Goal: Information Seeking & Learning: Learn about a topic

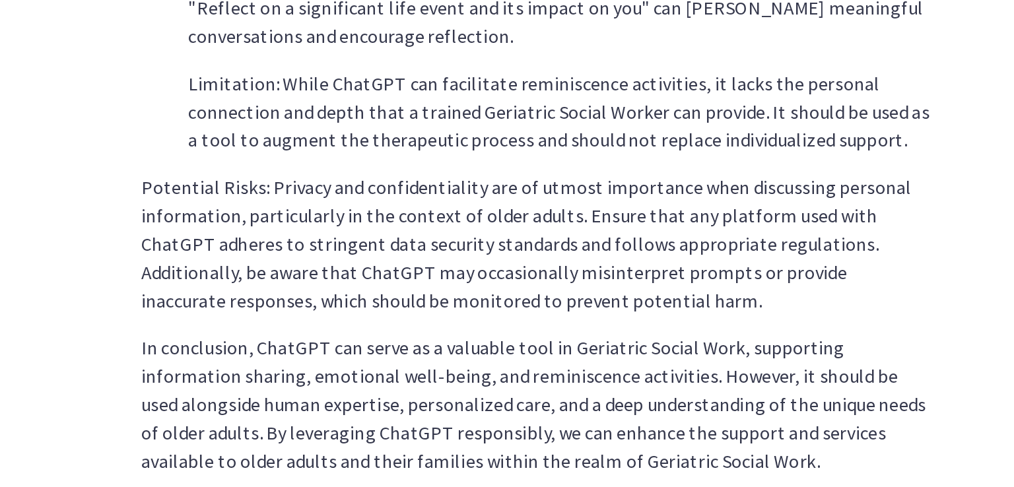
scroll to position [602, 0]
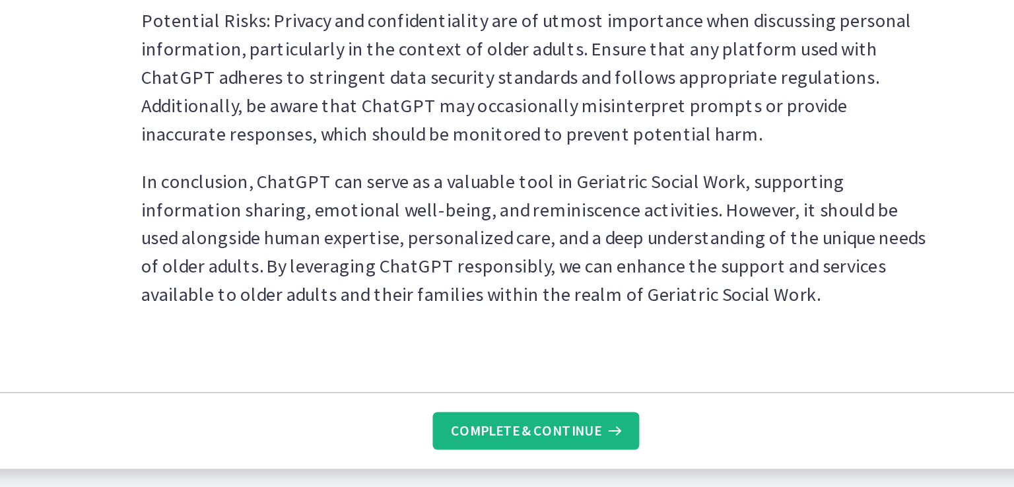
click at [637, 448] on button "Complete & continue" at bounding box center [634, 455] width 116 height 21
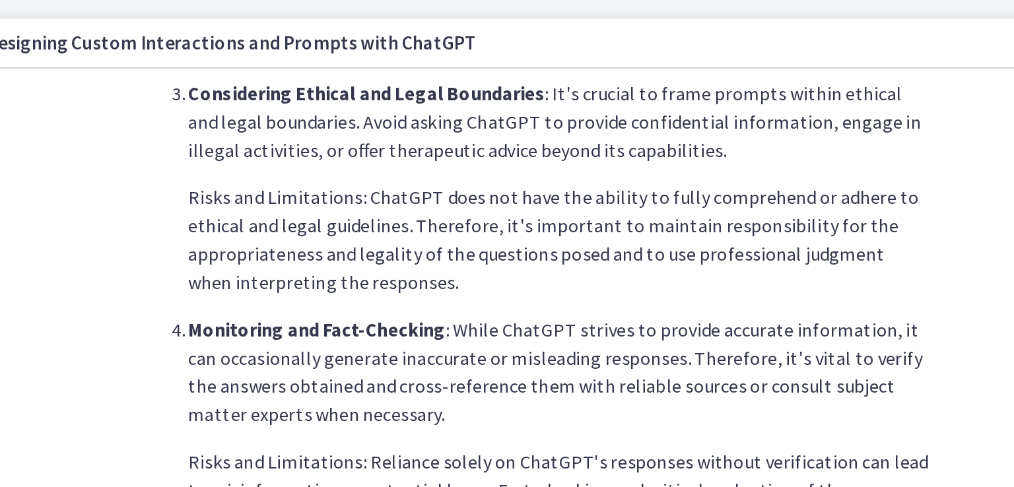
scroll to position [713, 0]
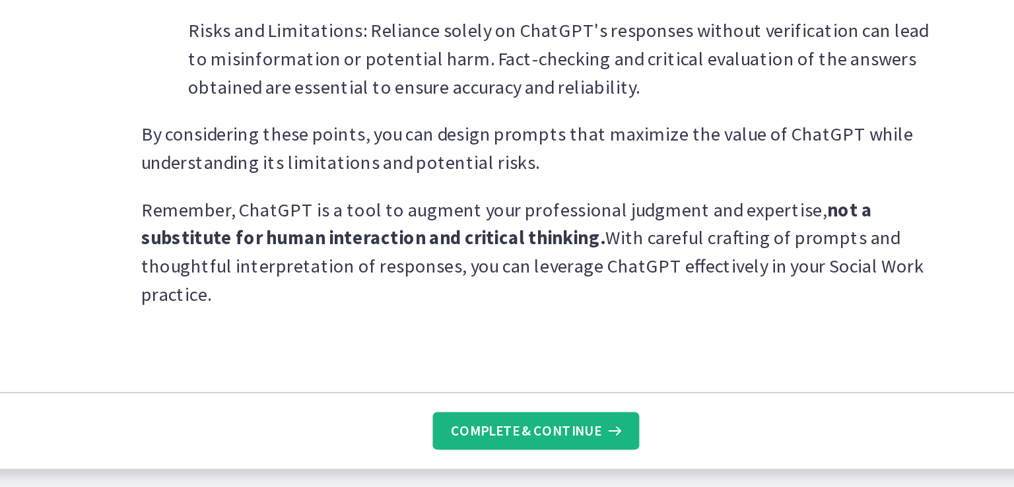
click at [611, 462] on button "Complete & continue" at bounding box center [634, 455] width 116 height 21
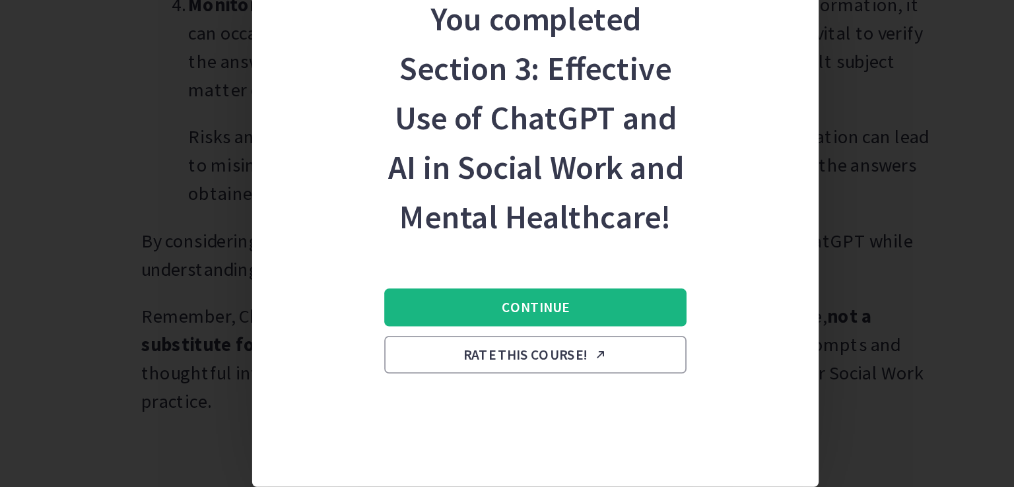
click at [669, 327] on button "Continue" at bounding box center [633, 326] width 169 height 21
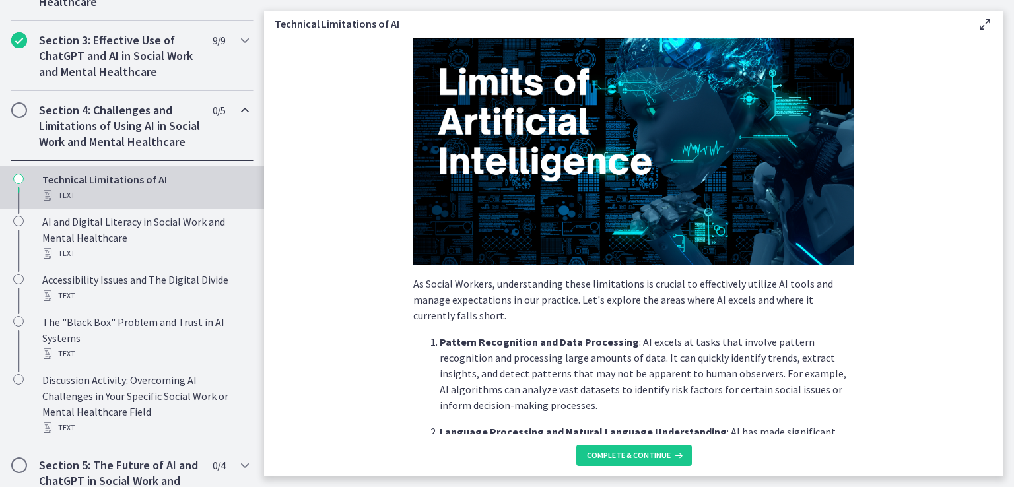
scroll to position [470, 0]
